Goal: Information Seeking & Learning: Learn about a topic

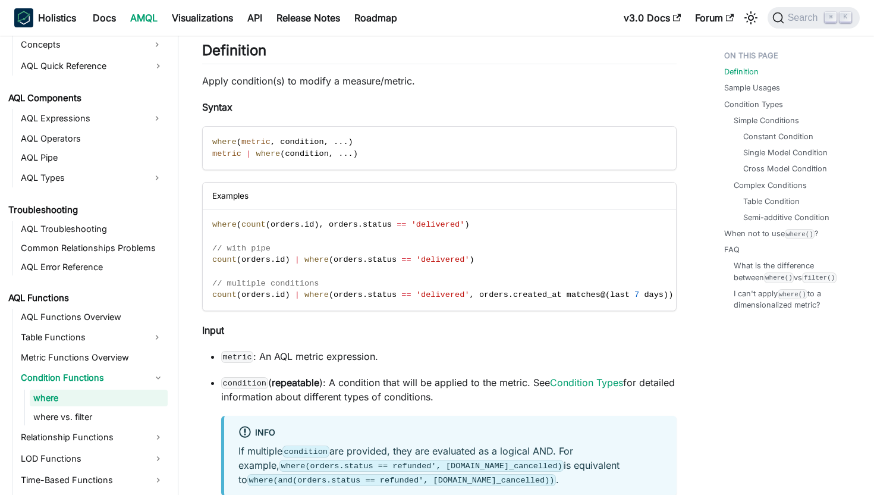
scroll to position [610, 0]
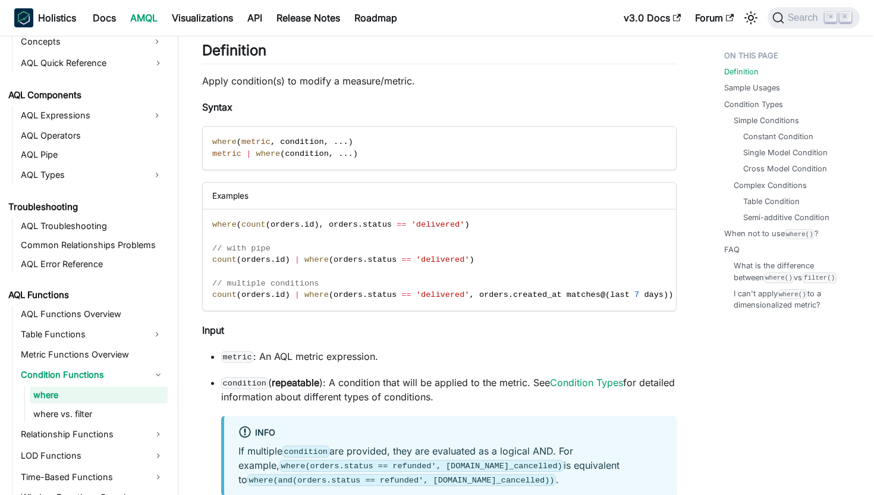
click at [442, 83] on p "Apply condition(s) to modify a measure/metric." at bounding box center [439, 81] width 475 height 14
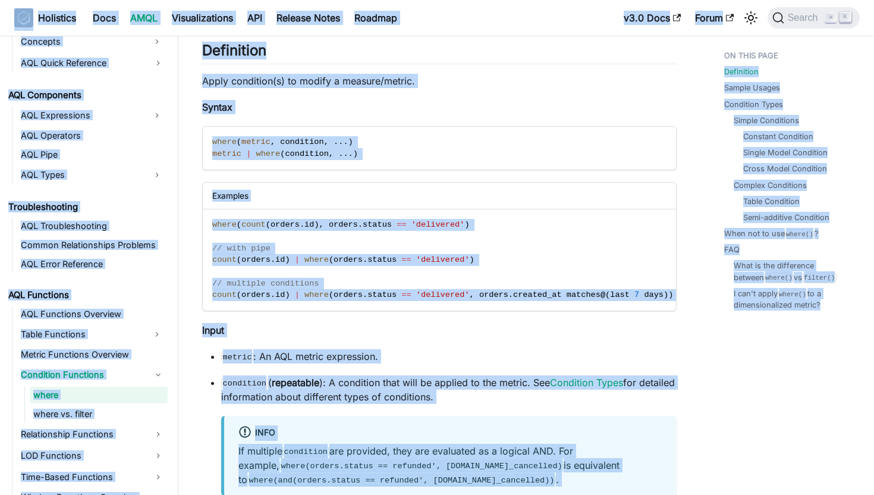
copy div "Lore ip dolo sitamet Consectet Adip ELIT Seddoeiusmodte INC Utlabor Etdol Magna…"
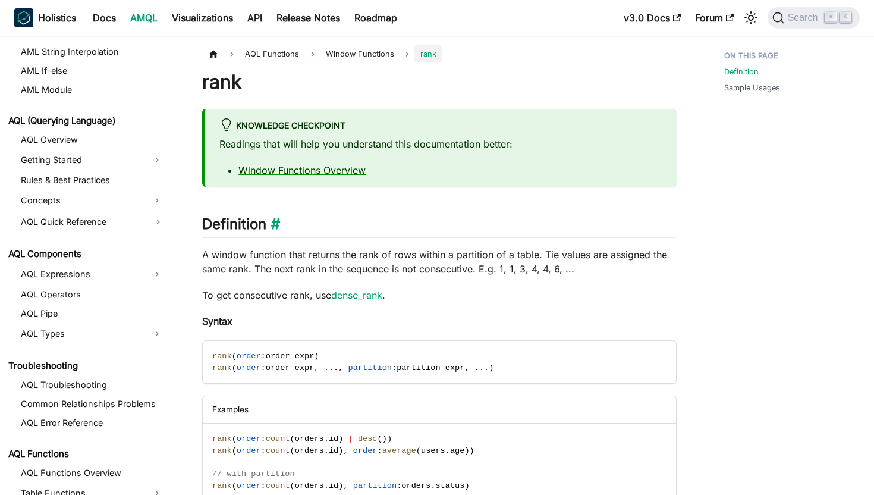
click at [447, 229] on h2 "Definition ​" at bounding box center [439, 226] width 475 height 23
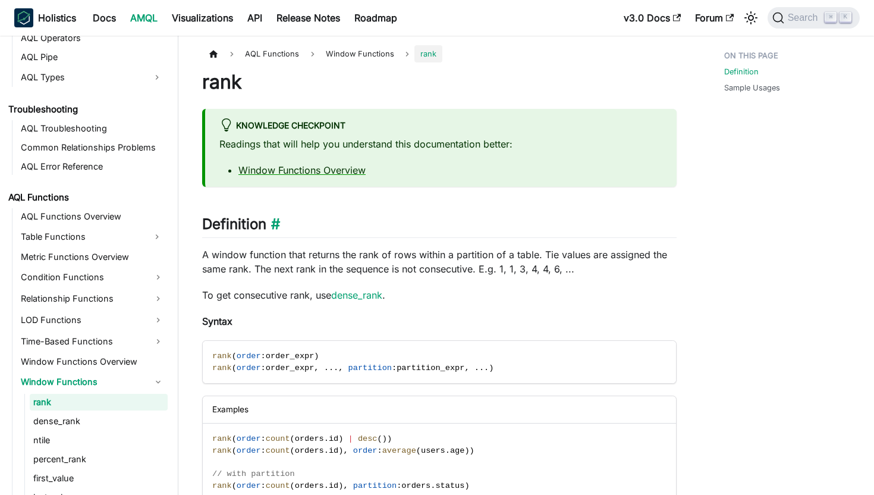
scroll to position [715, 0]
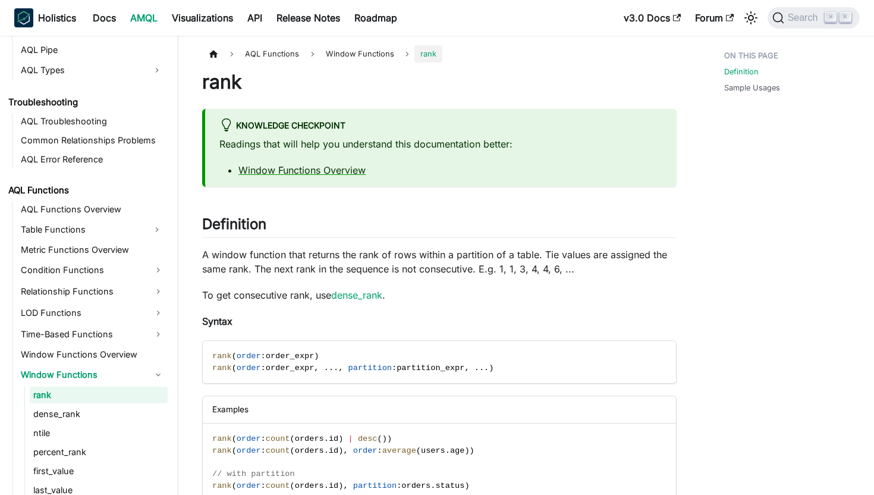
click at [457, 252] on p "A window function that returns the rank of rows within a partition of a table. …" at bounding box center [439, 261] width 475 height 29
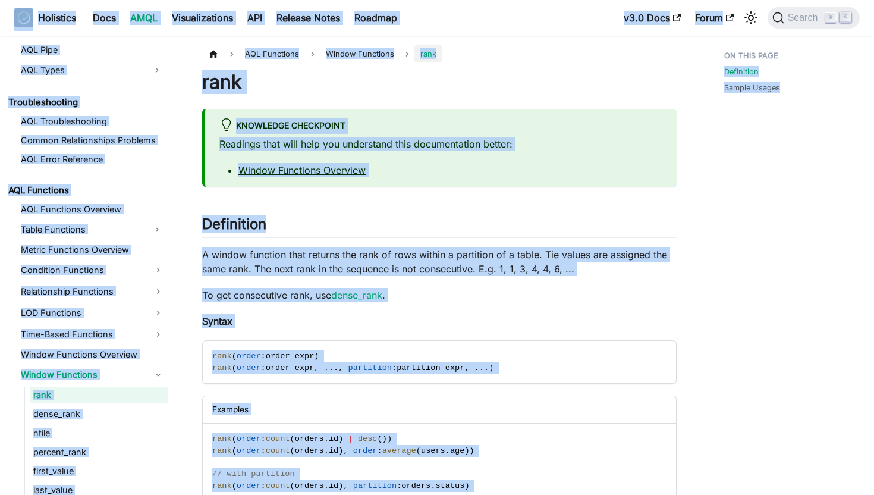
copy div "Lore ip dolo sitamet Consectet Adip ELIT Seddoeiusmodte INC Utlabor Etdol Magna…"
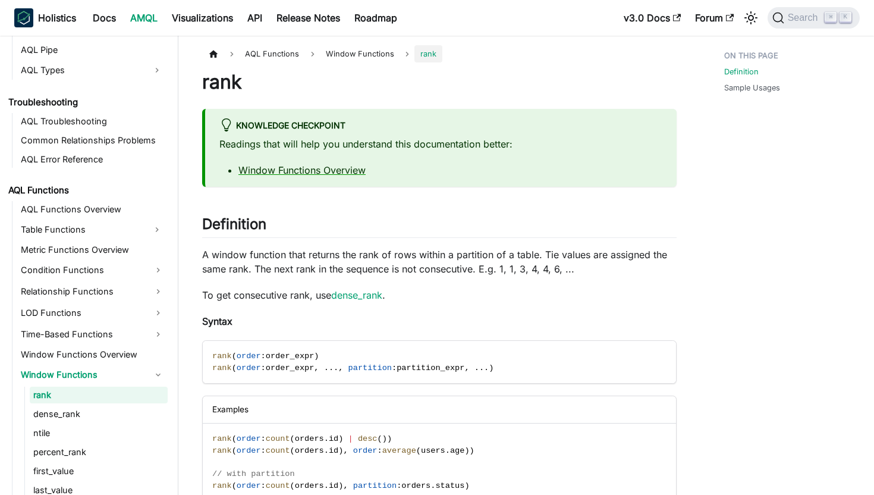
click at [464, 249] on p "A window function that returns the rank of rows within a partition of a table. …" at bounding box center [439, 261] width 475 height 29
